Goal: Task Accomplishment & Management: Manage account settings

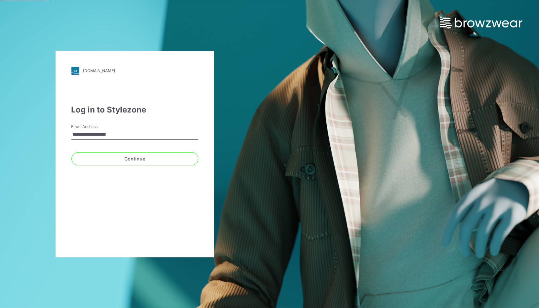
click at [78, 194] on div "**********" at bounding box center [135, 154] width 159 height 206
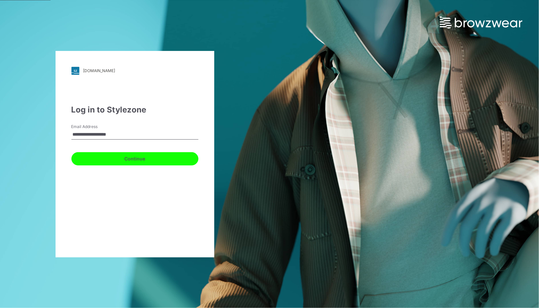
click at [99, 154] on button "Continue" at bounding box center [134, 158] width 127 height 13
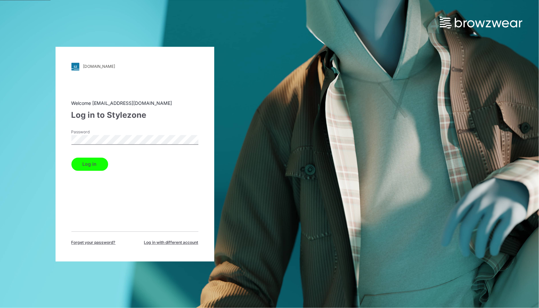
click at [92, 164] on button "Log in" at bounding box center [89, 163] width 37 height 13
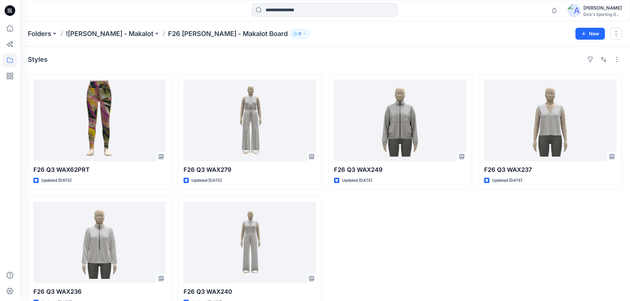
scroll to position [18, 0]
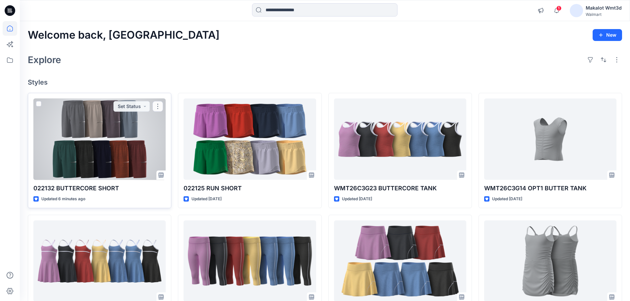
click at [112, 145] on div at bounding box center [99, 140] width 132 height 82
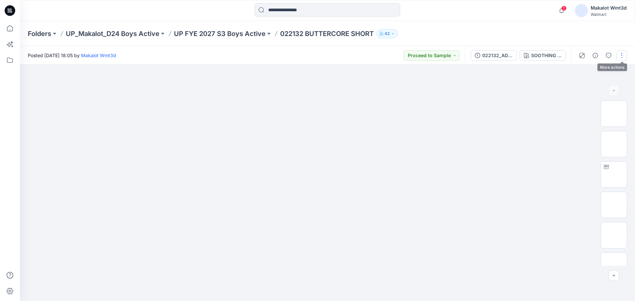
click at [619, 58] on button "button" at bounding box center [622, 55] width 11 height 11
click at [596, 91] on button "Edit" at bounding box center [594, 89] width 61 height 12
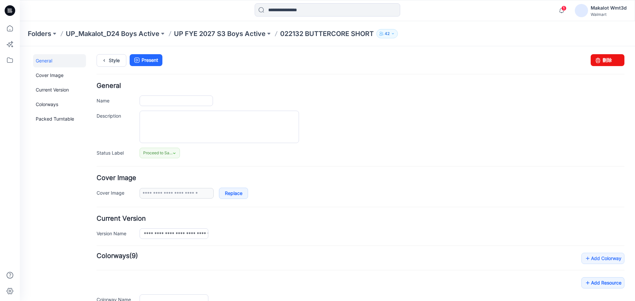
type input "**********"
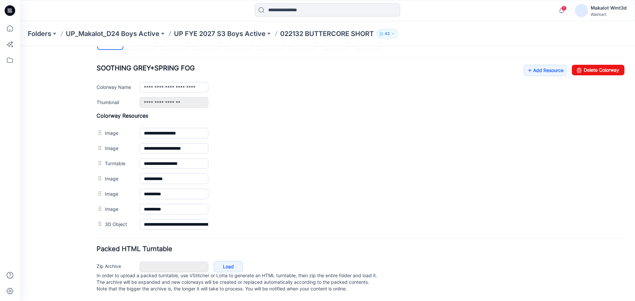
scroll to position [209, 0]
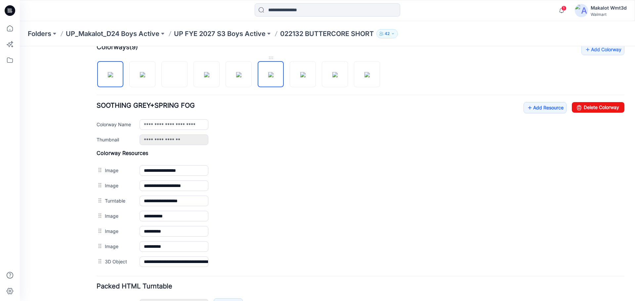
click at [274, 77] on img at bounding box center [270, 74] width 5 height 5
click at [302, 77] on img at bounding box center [302, 74] width 5 height 5
click at [274, 77] on img at bounding box center [270, 74] width 5 height 5
click at [301, 77] on img at bounding box center [302, 74] width 5 height 5
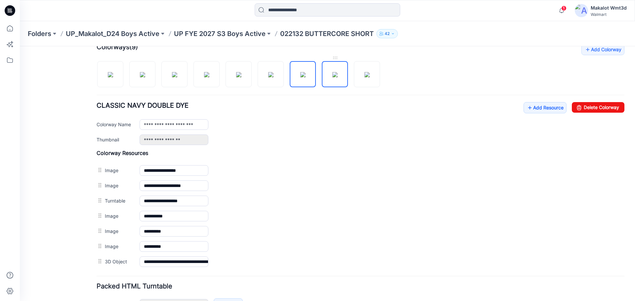
click at [333, 76] on img at bounding box center [335, 74] width 5 height 5
click at [367, 74] on img at bounding box center [367, 74] width 5 height 5
click at [337, 77] on img at bounding box center [335, 74] width 5 height 5
click at [306, 77] on img at bounding box center [302, 74] width 5 height 5
click at [274, 77] on img at bounding box center [270, 74] width 5 height 5
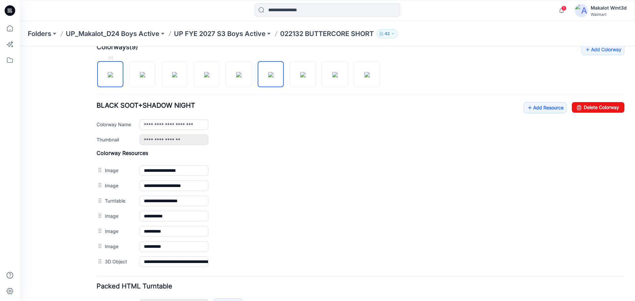
click at [113, 77] on img at bounding box center [110, 74] width 5 height 5
click at [306, 72] on img at bounding box center [302, 74] width 5 height 5
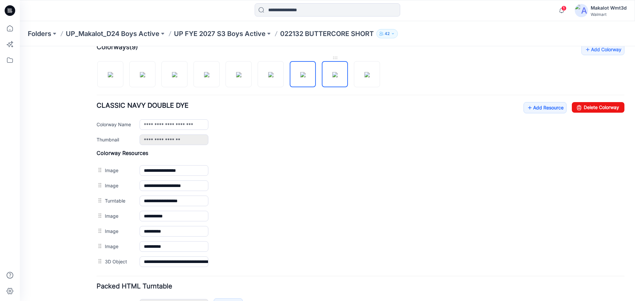
click at [337, 75] on img at bounding box center [335, 74] width 5 height 5
click at [365, 76] on img at bounding box center [367, 74] width 5 height 5
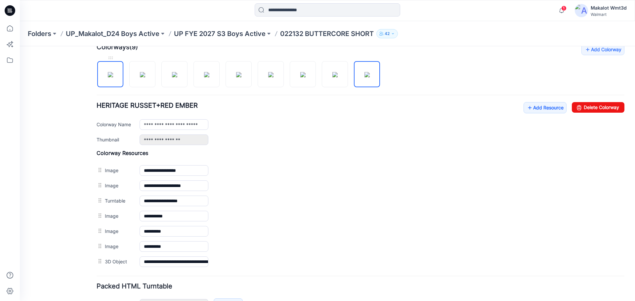
click at [112, 77] on img at bounding box center [110, 74] width 5 height 5
type input "**********"
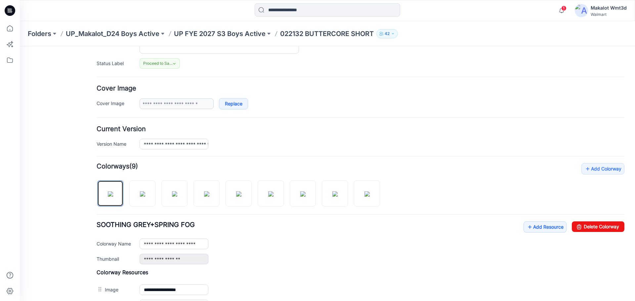
scroll to position [0, 0]
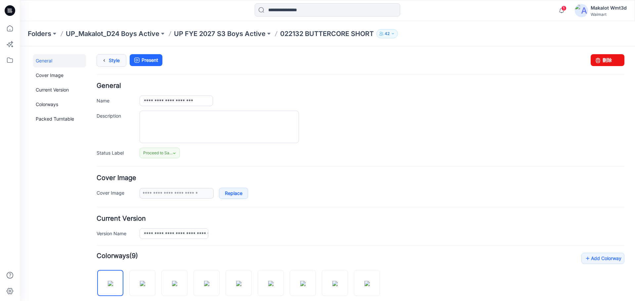
click at [105, 59] on icon at bounding box center [104, 61] width 9 height 12
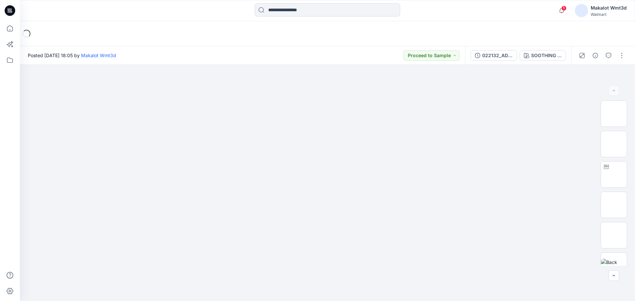
click at [253, 38] on div "Loading..." at bounding box center [327, 33] width 615 height 25
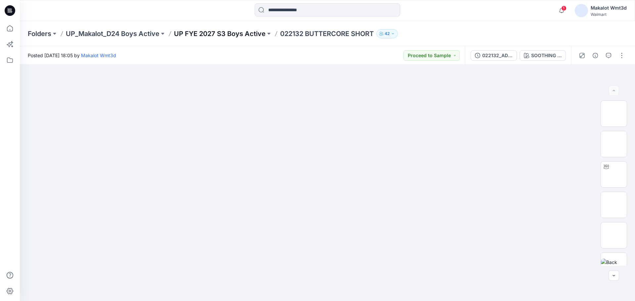
click at [210, 35] on p "UP FYE 2027 S3 Boys Active" at bounding box center [220, 33] width 92 height 9
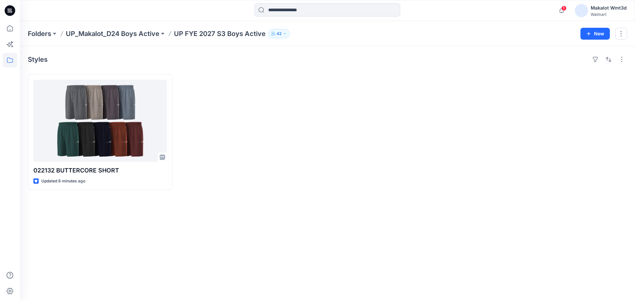
click at [7, 13] on icon at bounding box center [10, 10] width 11 height 11
